Goal: Transaction & Acquisition: Book appointment/travel/reservation

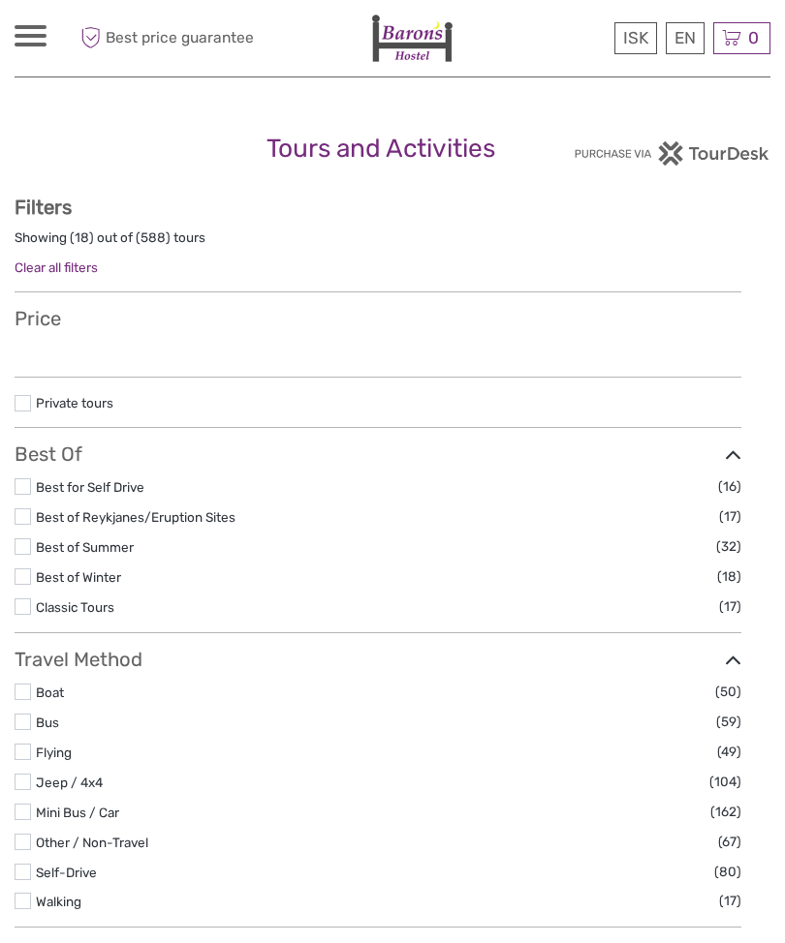
select select
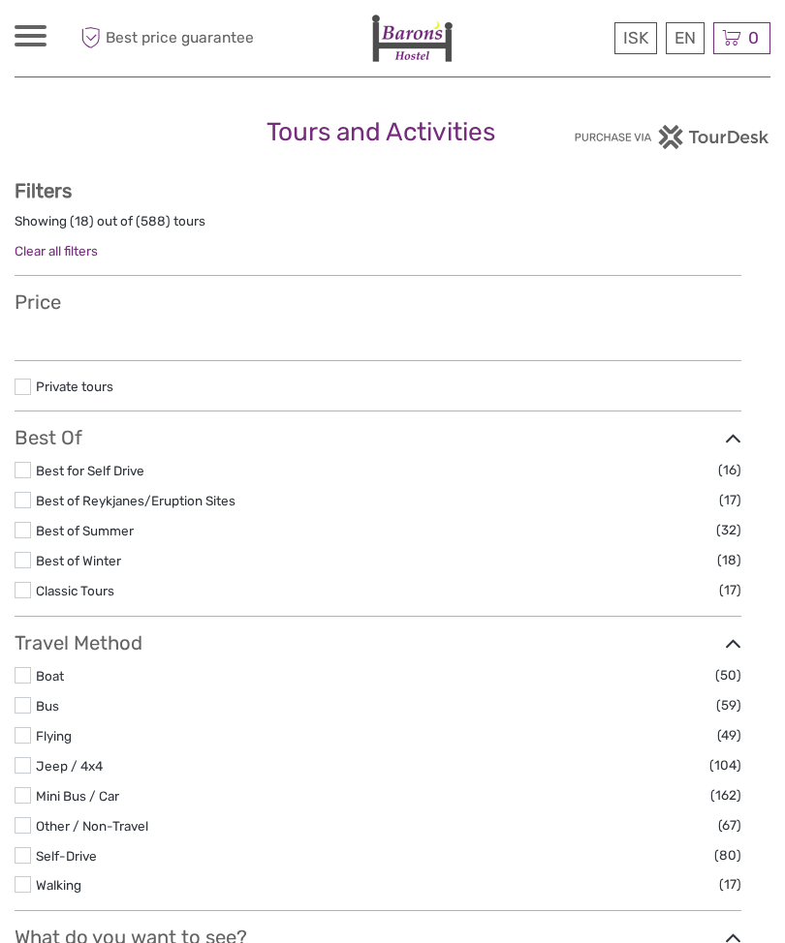
select select
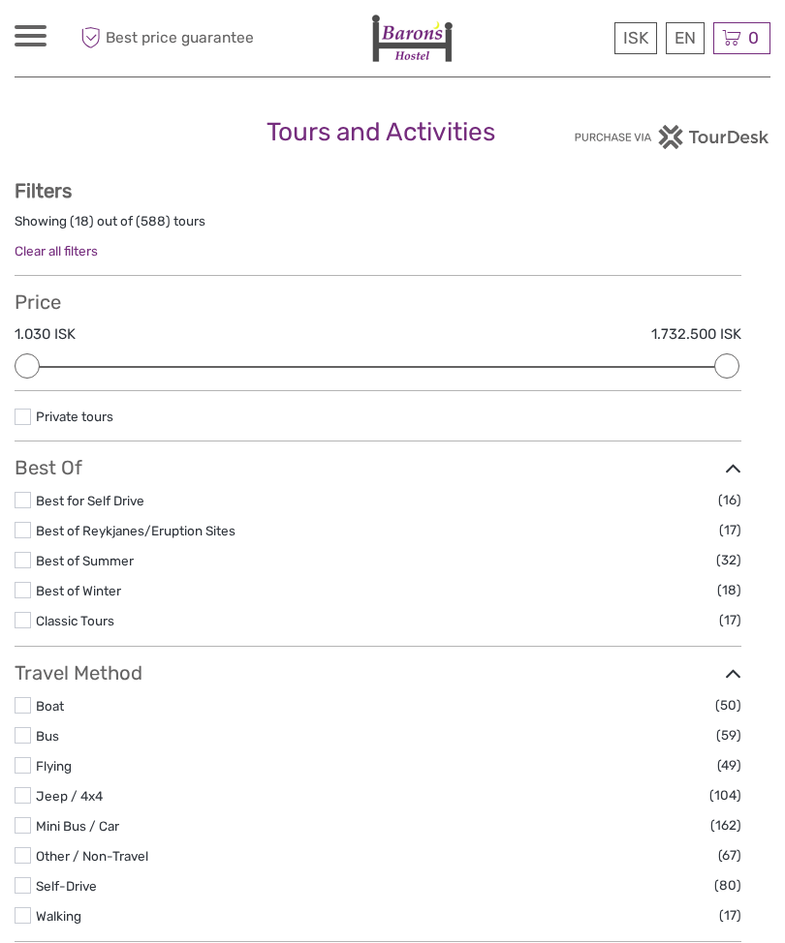
scroll to position [0, 0]
click at [46, 46] on div "ISK ISK € $ £ EN English Español Deutsch Tours Multi-day tours Transfers Car re…" at bounding box center [31, 38] width 32 height 26
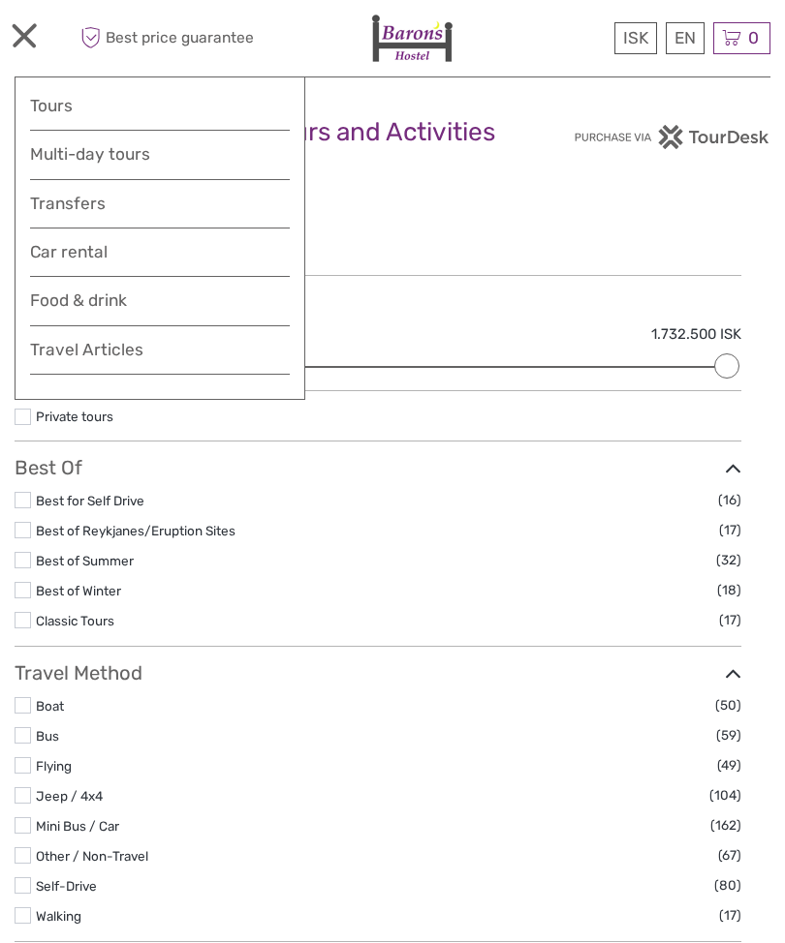
click at [88, 115] on link "Tours" at bounding box center [160, 106] width 260 height 28
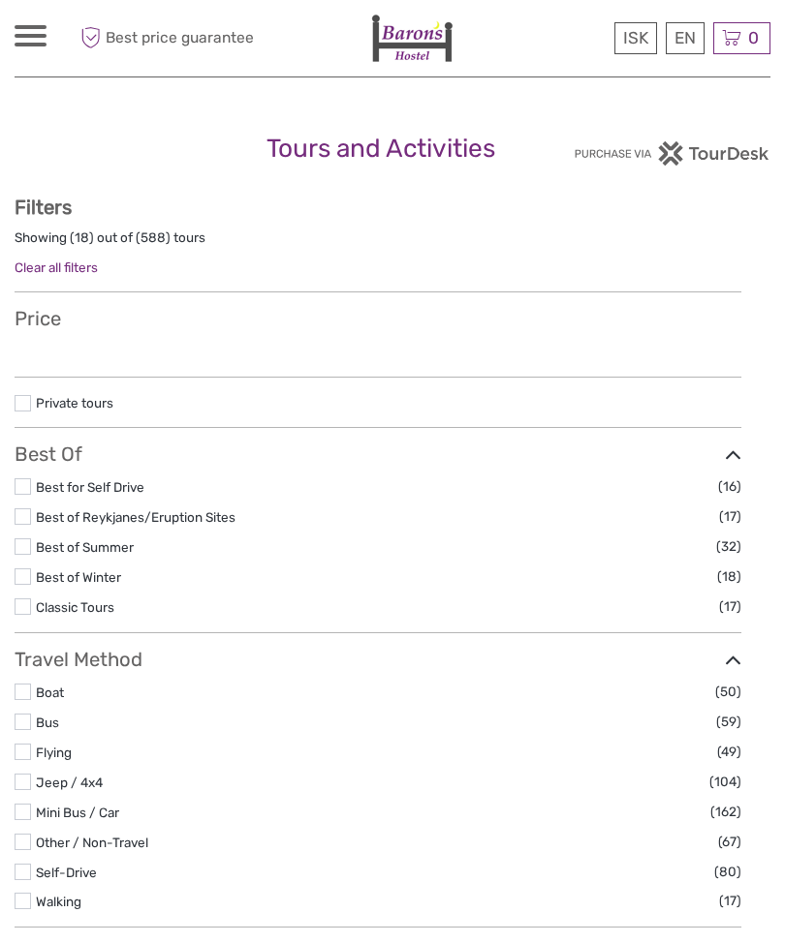
select select
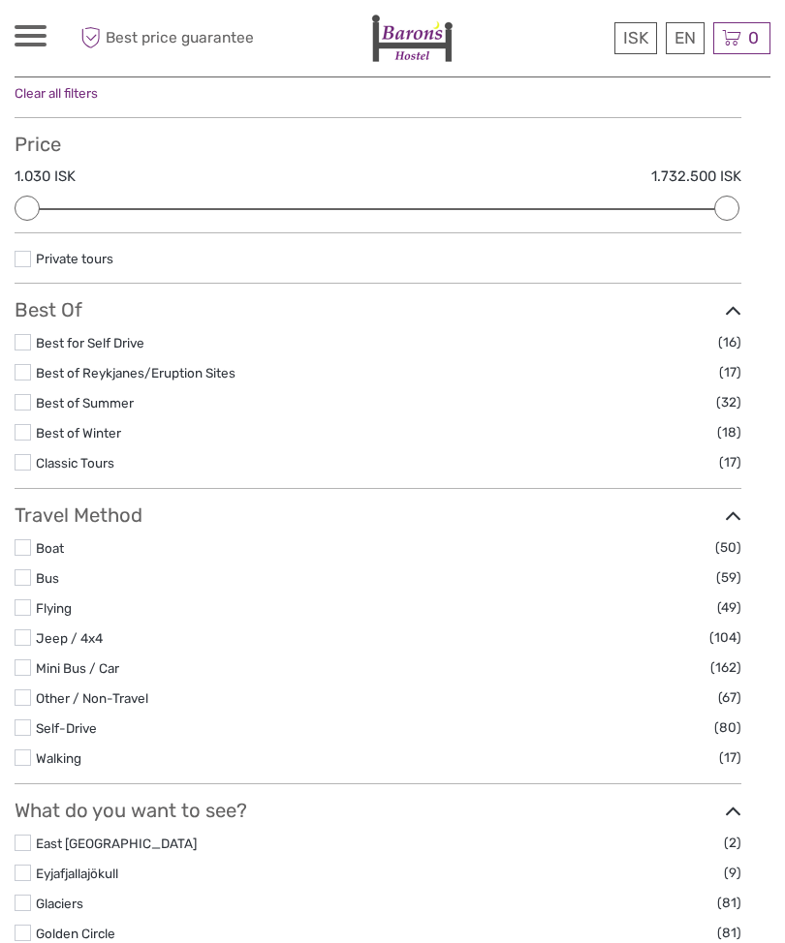
scroll to position [173, 0]
